Goal: Find specific page/section: Find specific page/section

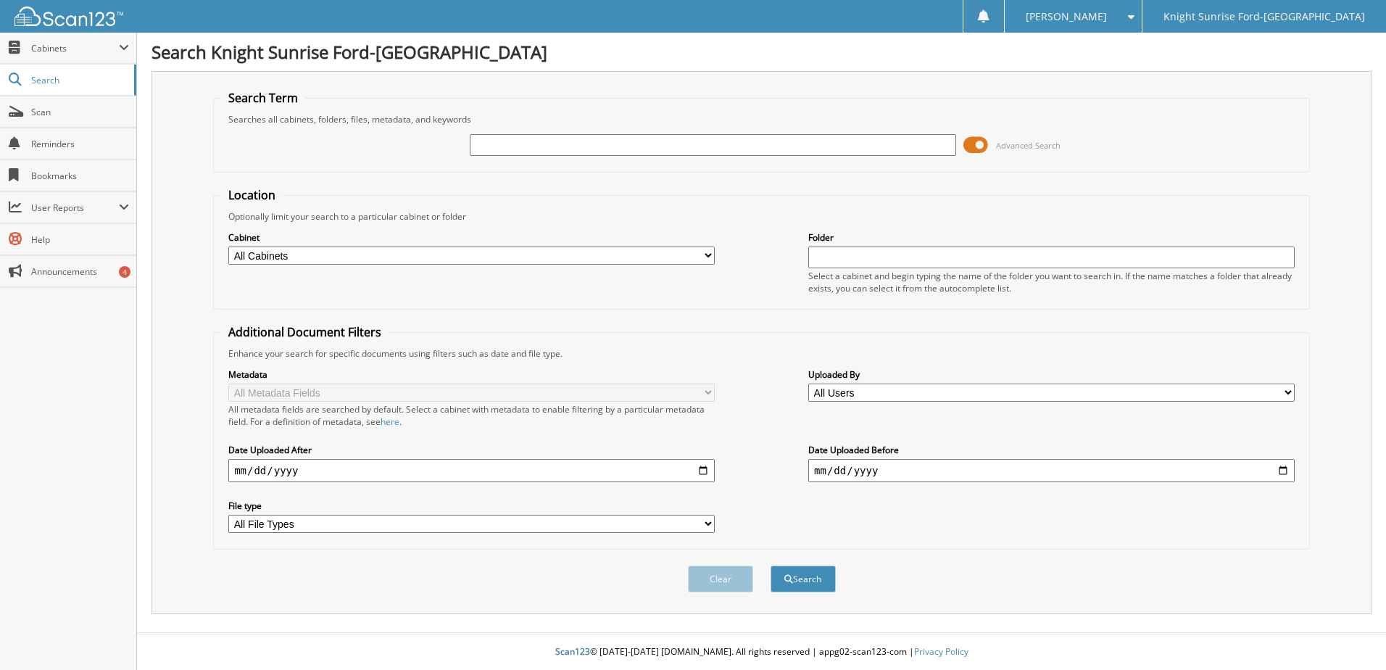
drag, startPoint x: 974, startPoint y: 145, endPoint x: 958, endPoint y: 141, distance: 15.6
click at [973, 144] on span at bounding box center [975, 145] width 25 height 22
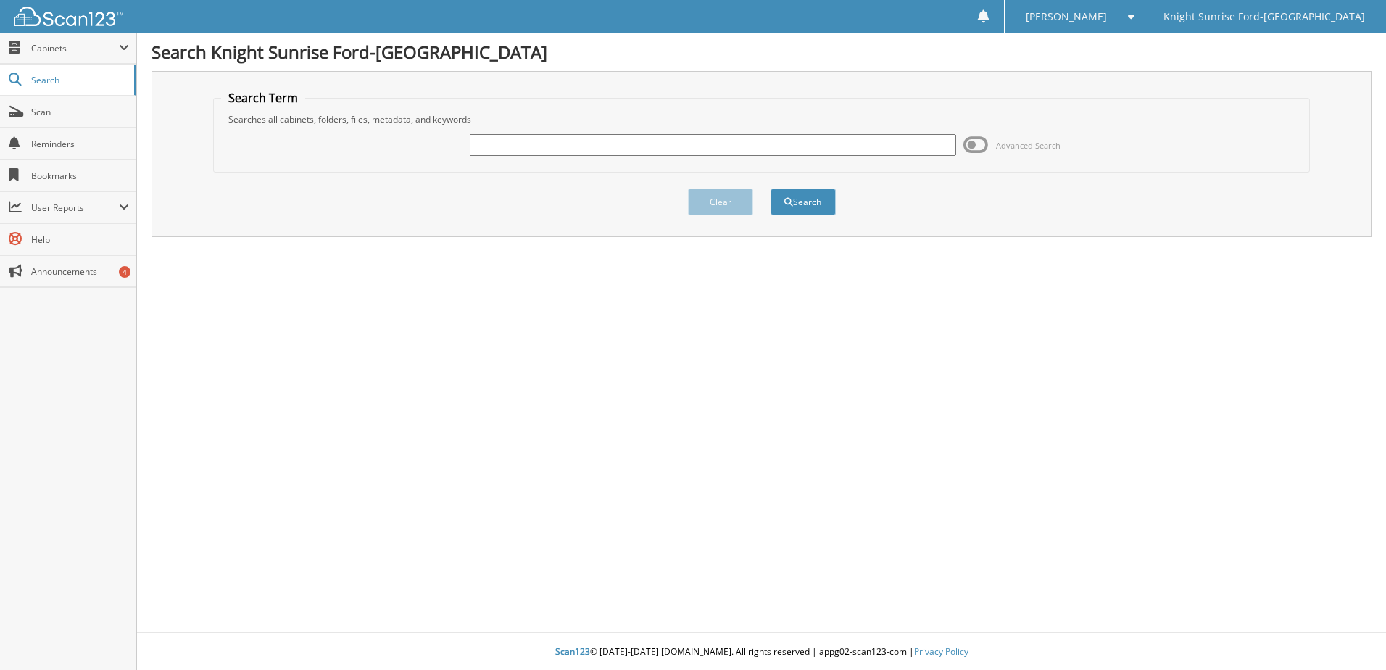
click at [784, 149] on input "text" at bounding box center [713, 145] width 486 height 22
type input "g41204t"
click at [771, 188] on button "Search" at bounding box center [803, 201] width 65 height 27
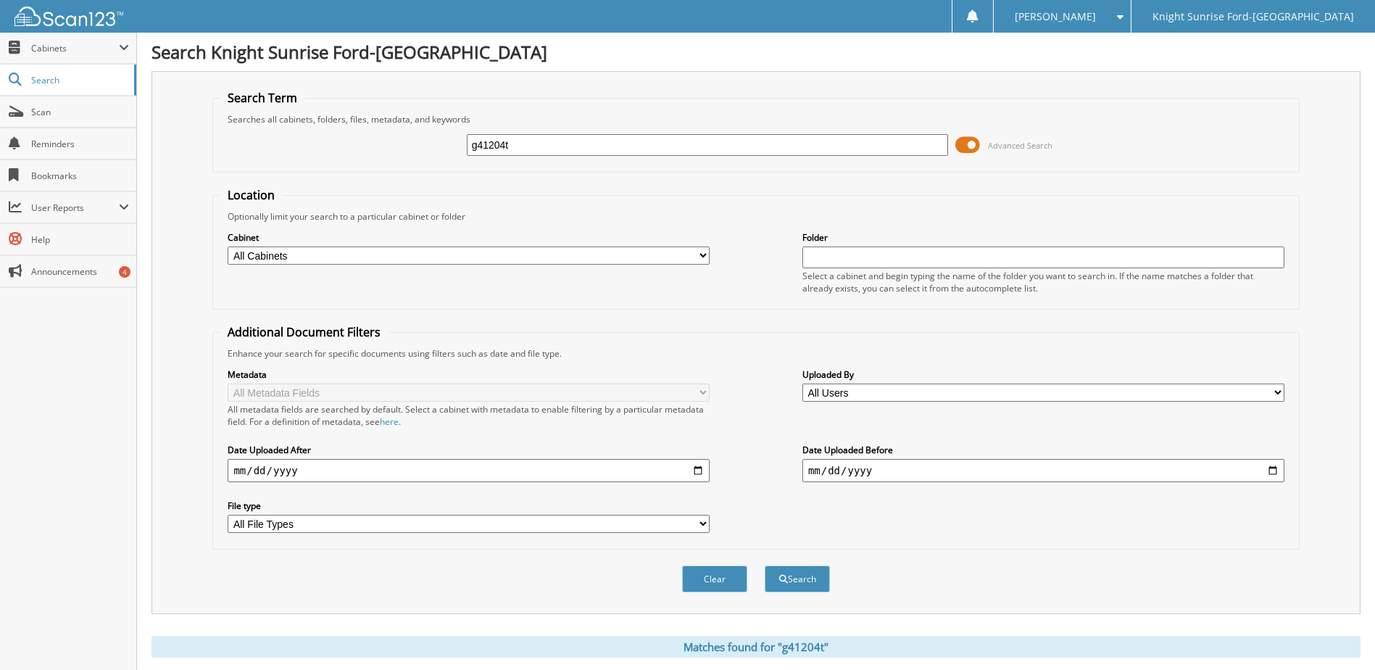
click at [976, 141] on span at bounding box center [967, 145] width 25 height 22
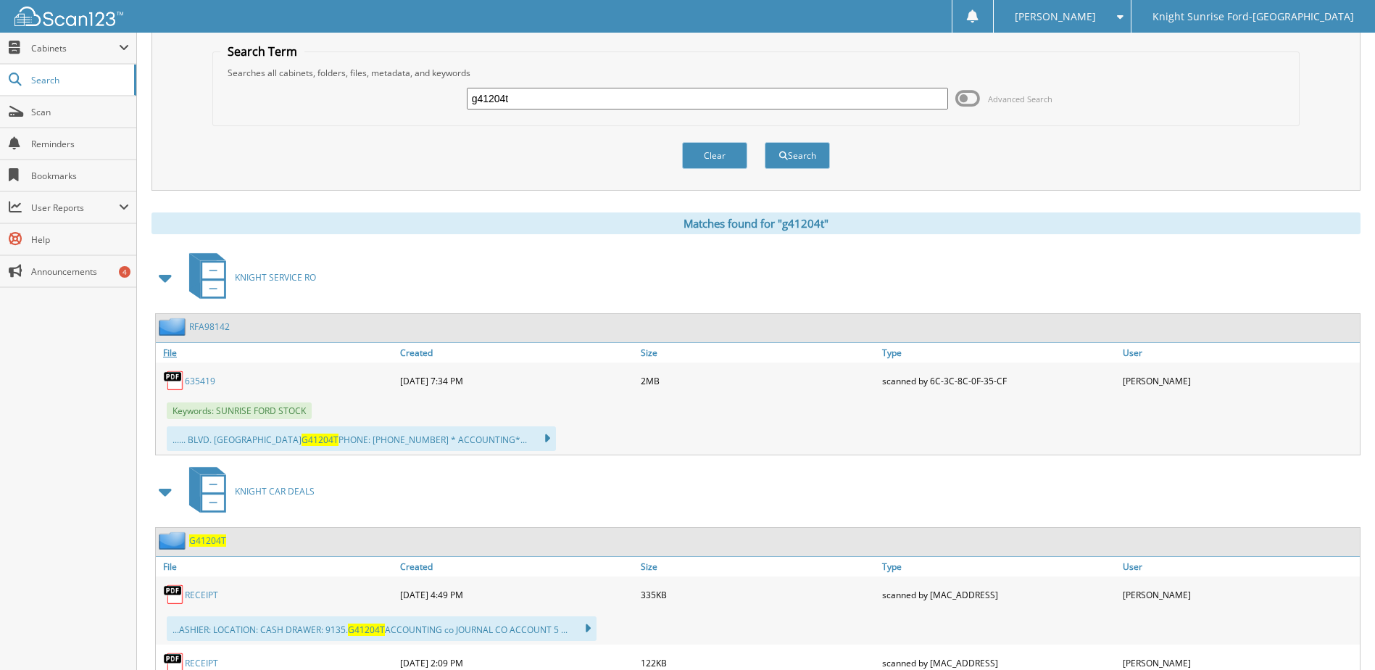
scroll to position [133, 0]
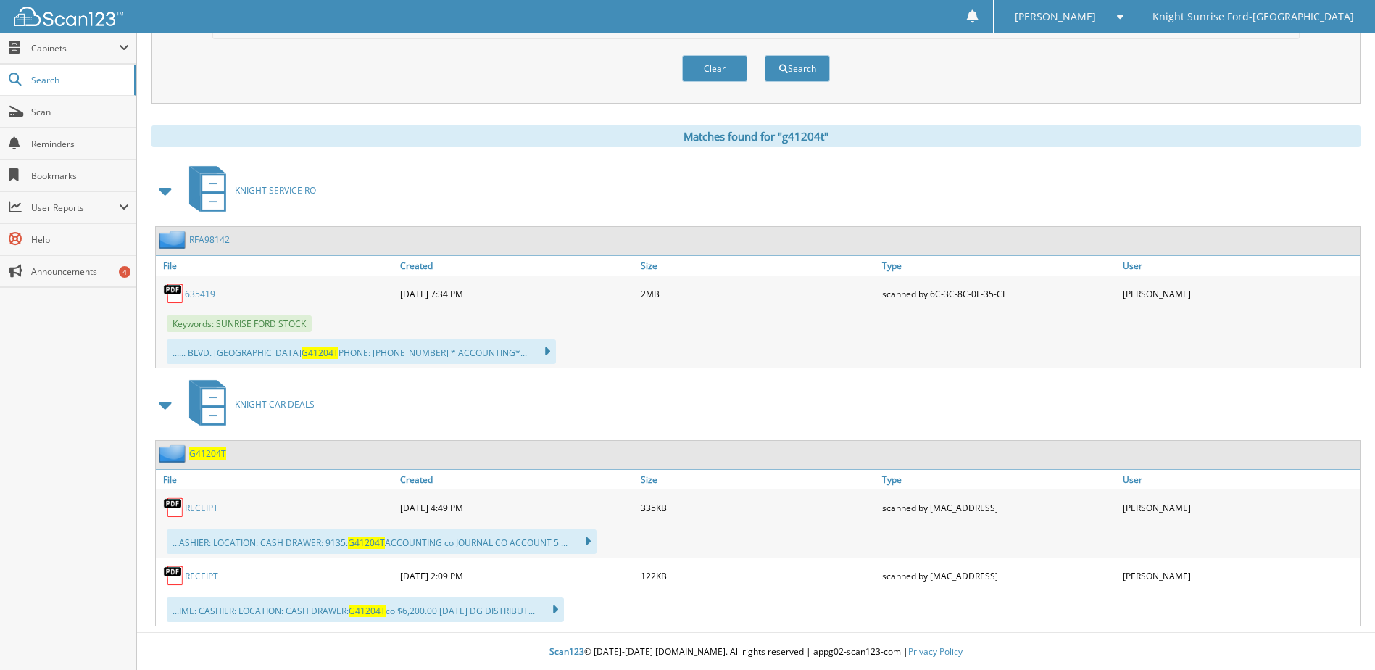
click at [209, 293] on link "635419" at bounding box center [200, 294] width 30 height 12
